Goal: Task Accomplishment & Management: Manage account settings

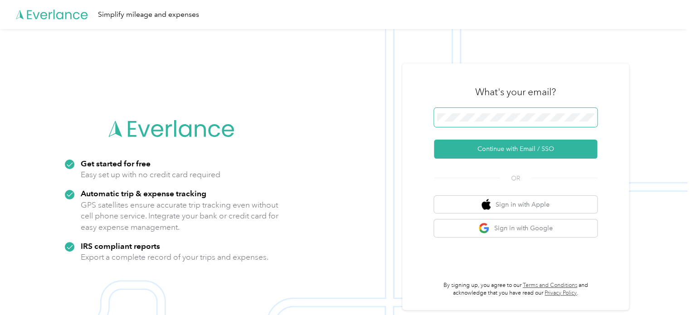
click at [485, 112] on span at bounding box center [515, 117] width 163 height 19
click at [505, 113] on span at bounding box center [515, 117] width 163 height 19
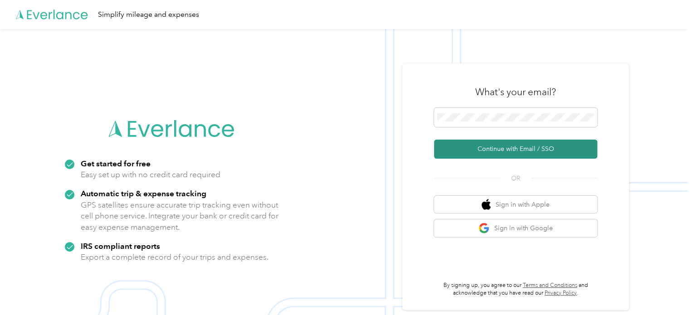
click at [517, 155] on button "Continue with Email / SSO" at bounding box center [515, 149] width 163 height 19
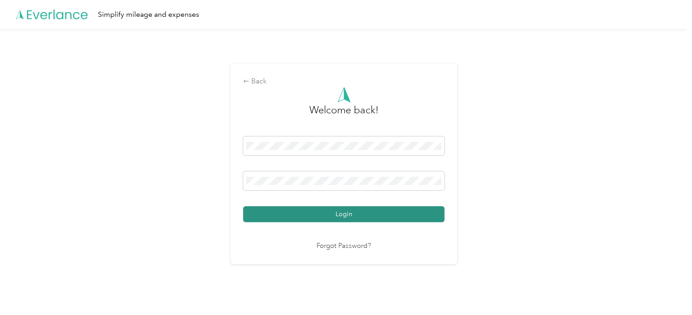
click at [283, 214] on button "Login" at bounding box center [343, 214] width 201 height 16
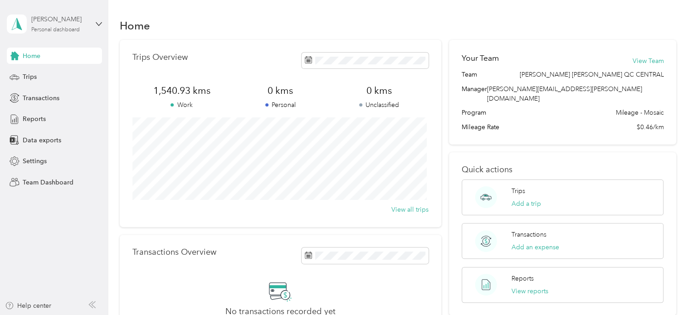
click at [55, 29] on div "Personal dashboard" at bounding box center [55, 29] width 49 height 5
click at [44, 73] on div "Team dashboard" at bounding box center [39, 75] width 49 height 10
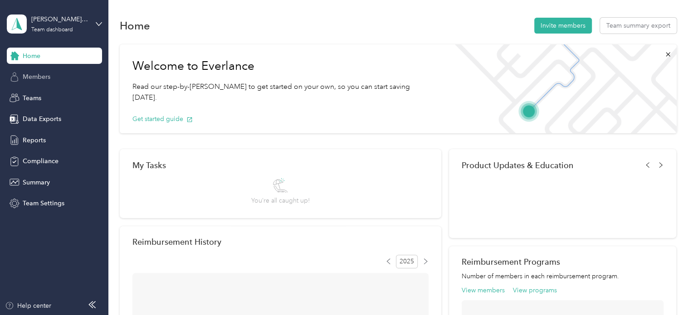
click at [44, 74] on span "Members" at bounding box center [37, 77] width 28 height 10
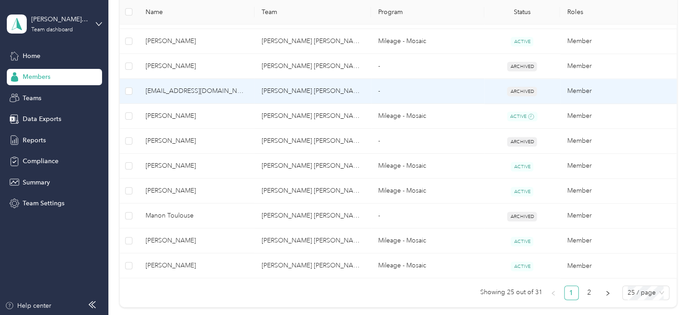
scroll to position [635, 0]
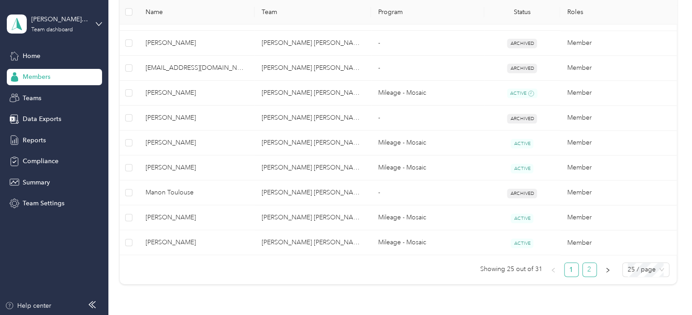
click at [584, 269] on link "2" at bounding box center [590, 270] width 14 height 14
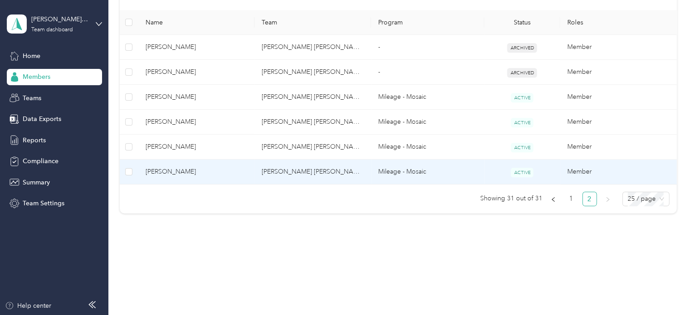
scroll to position [230, 0]
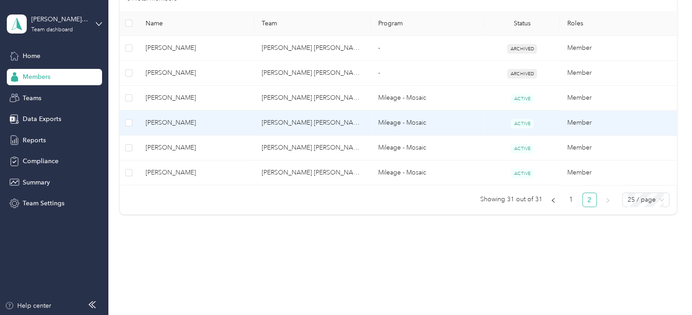
click at [169, 125] on span "[PERSON_NAME]" at bounding box center [197, 123] width 102 height 10
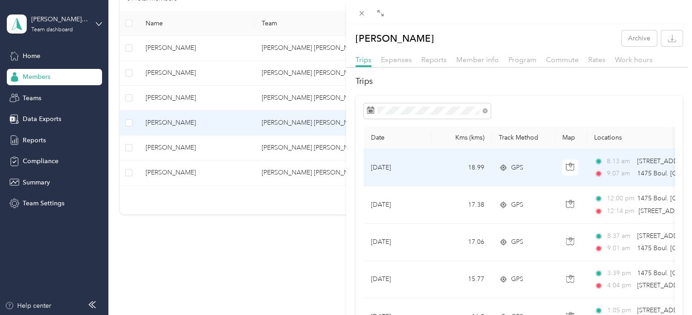
click at [399, 168] on td "[DATE]" at bounding box center [398, 167] width 68 height 37
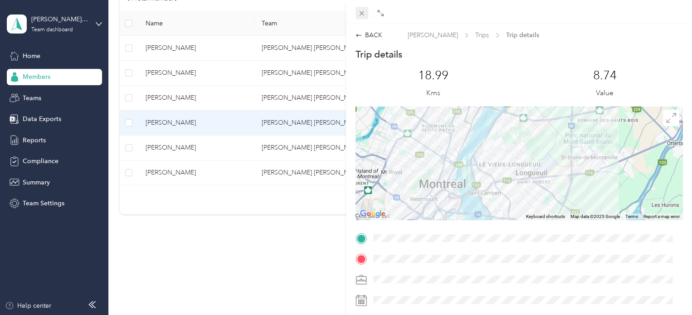
click at [360, 13] on icon at bounding box center [362, 14] width 8 height 8
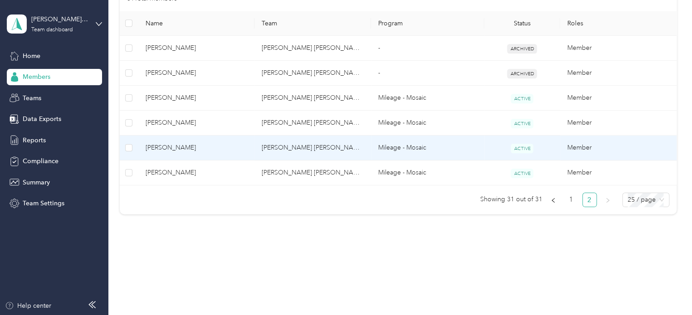
click at [200, 145] on span "[PERSON_NAME]" at bounding box center [197, 148] width 102 height 10
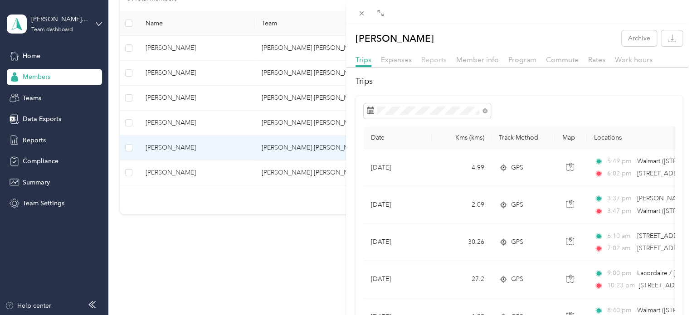
click at [436, 62] on span "Reports" at bounding box center [433, 59] width 25 height 9
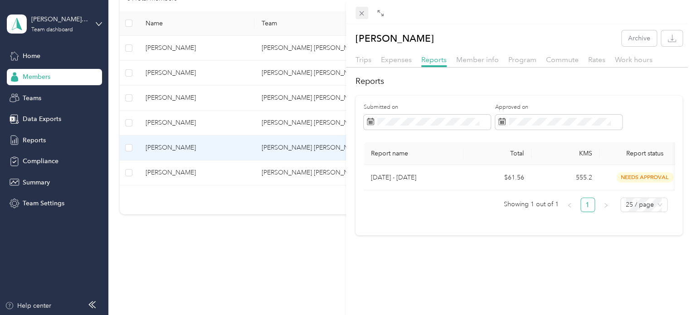
click at [366, 11] on span at bounding box center [361, 13] width 13 height 13
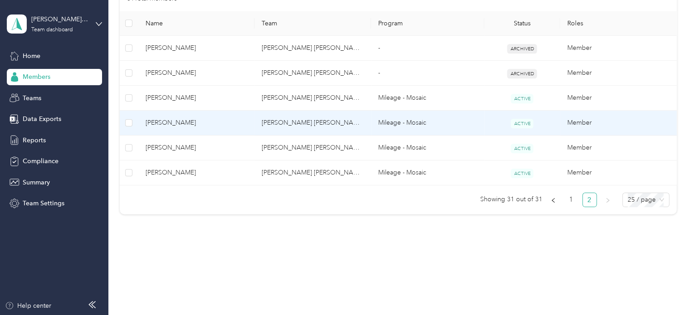
click at [181, 123] on span "[PERSON_NAME]" at bounding box center [197, 123] width 102 height 10
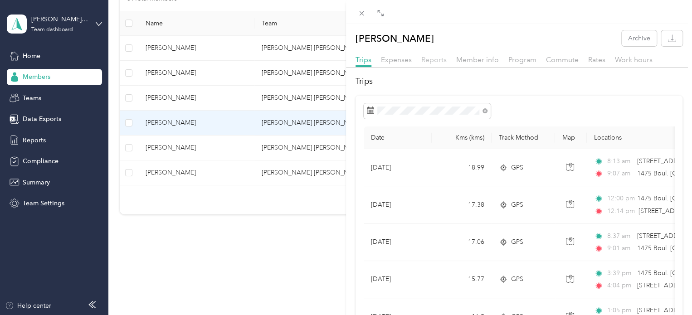
click at [433, 57] on span "Reports" at bounding box center [433, 59] width 25 height 9
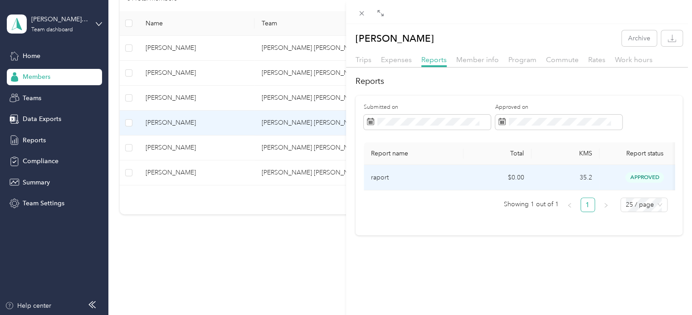
click at [380, 175] on p "raport" at bounding box center [413, 178] width 85 height 10
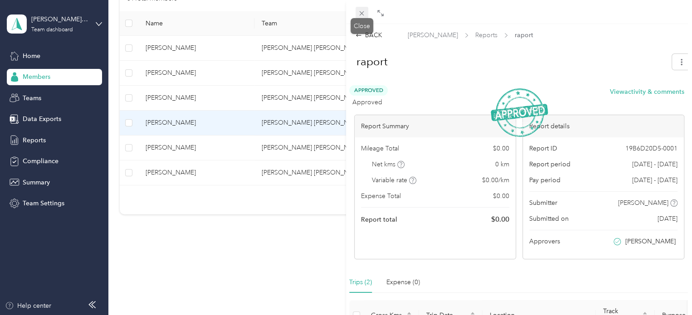
click at [360, 12] on icon at bounding box center [362, 14] width 8 height 8
